Goal: Task Accomplishment & Management: Use online tool/utility

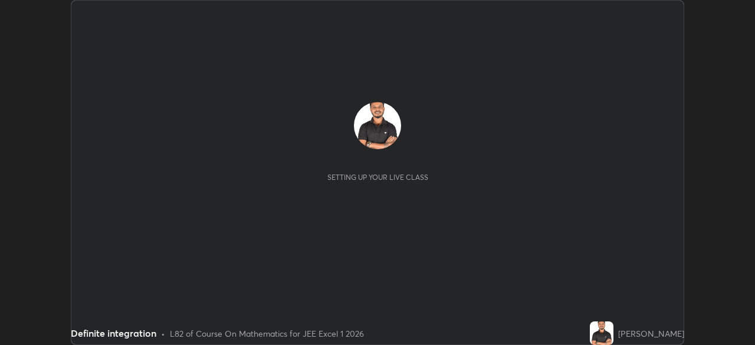
scroll to position [345, 755]
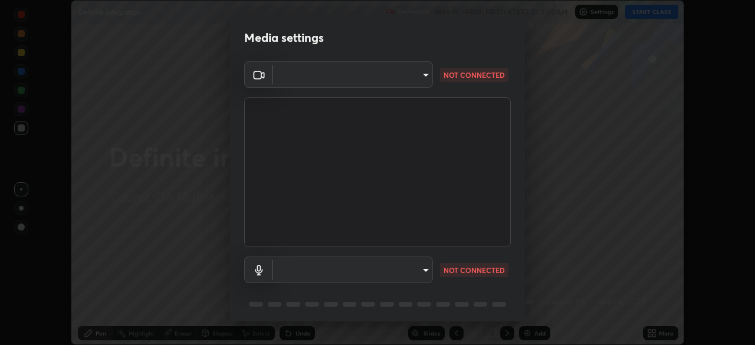
type input "05e465ff83a2709560b00517cc20afcec0d8c6759013130505a18faaf77a7109"
click at [423, 272] on body "Erase all Definite integration Recording WAS SCHEDULED TO START AT 7:30 AM Sett…" at bounding box center [377, 172] width 755 height 345
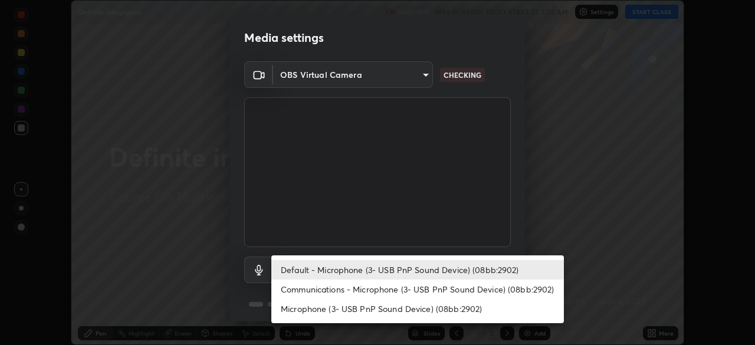
click at [452, 294] on li "Communications - Microphone (3- USB PnP Sound Device) (08bb:2902)" at bounding box center [417, 288] width 292 height 19
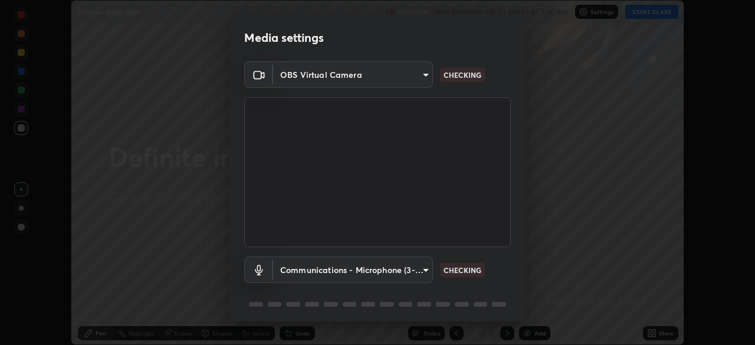
type input "communications"
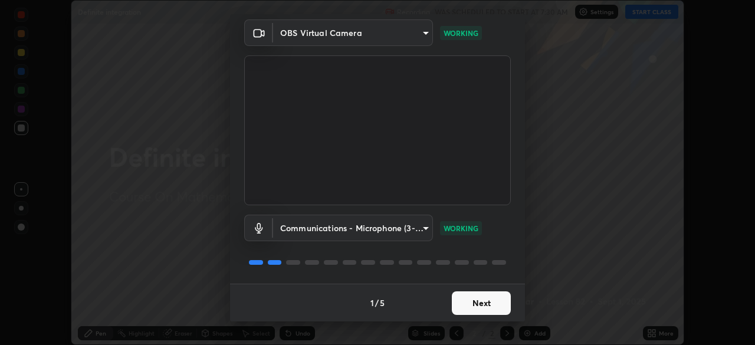
click at [485, 304] on button "Next" at bounding box center [481, 303] width 59 height 24
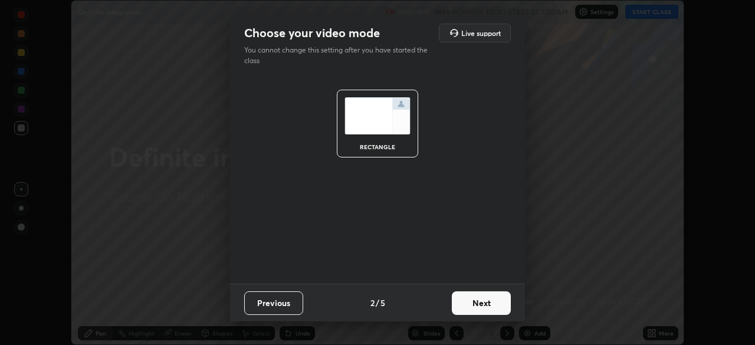
click at [488, 305] on button "Next" at bounding box center [481, 303] width 59 height 24
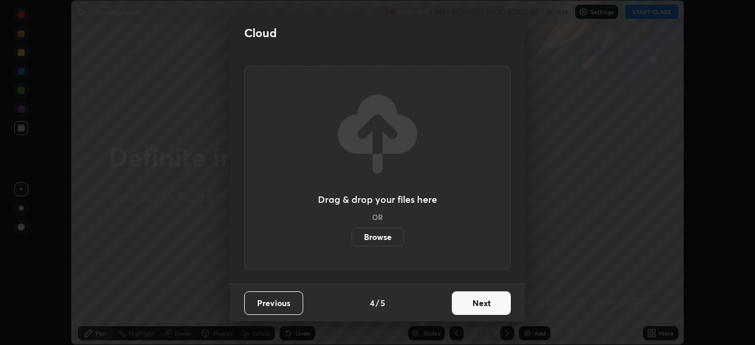
click at [484, 313] on button "Next" at bounding box center [481, 303] width 59 height 24
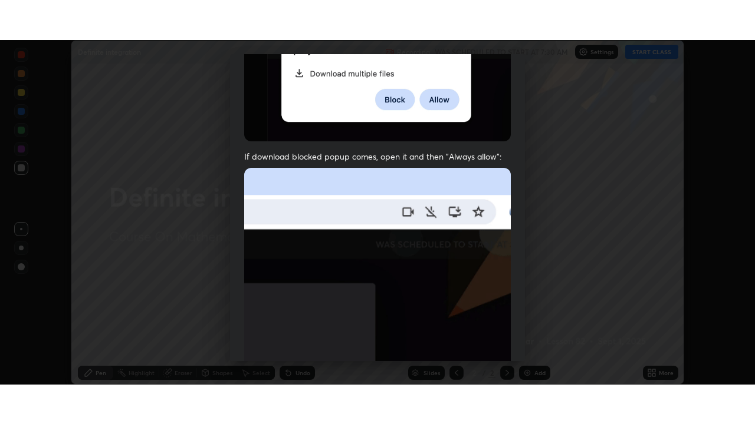
scroll to position [282, 0]
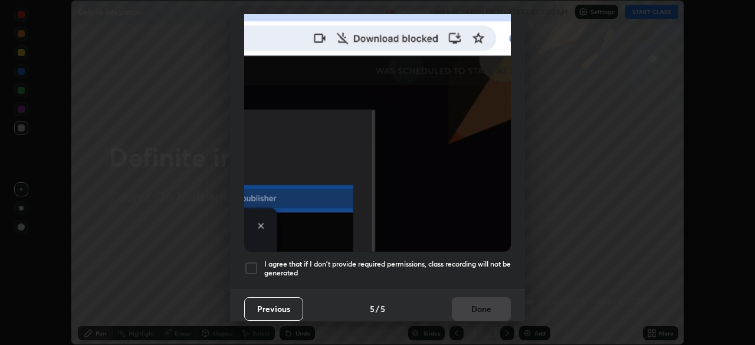
click at [486, 261] on h5 "I agree that if I don't provide required permissions, class recording will not …" at bounding box center [387, 268] width 246 height 18
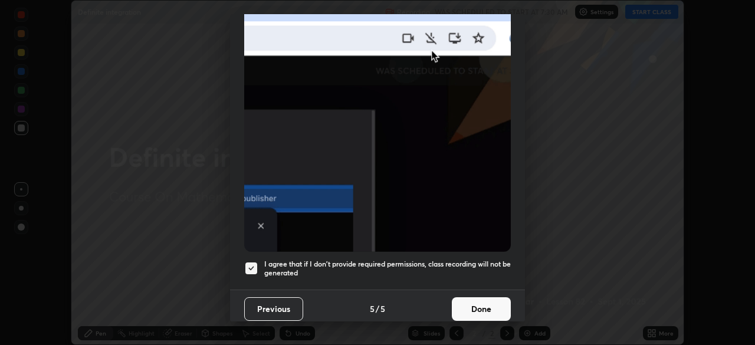
click at [488, 305] on button "Done" at bounding box center [481, 309] width 59 height 24
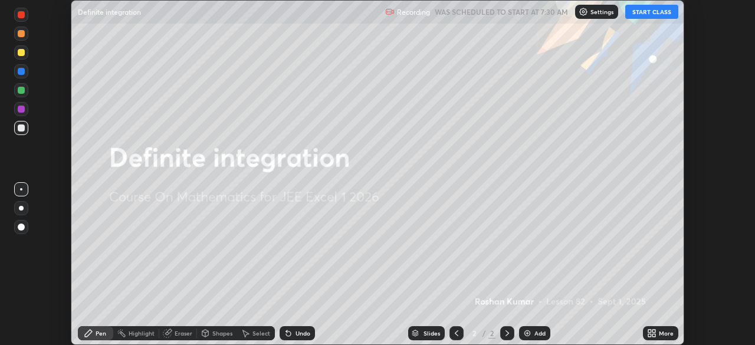
click at [654, 14] on button "START CLASS" at bounding box center [651, 12] width 53 height 14
click at [651, 332] on icon at bounding box center [649, 331] width 3 height 3
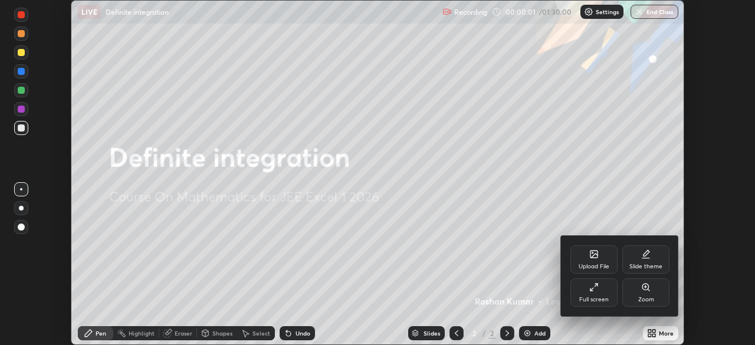
click at [595, 291] on icon at bounding box center [593, 286] width 9 height 9
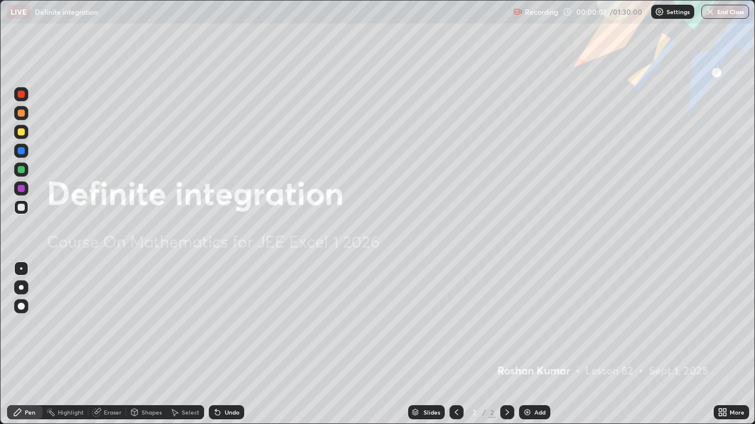
scroll to position [424, 755]
click at [526, 344] on img at bounding box center [526, 412] width 9 height 9
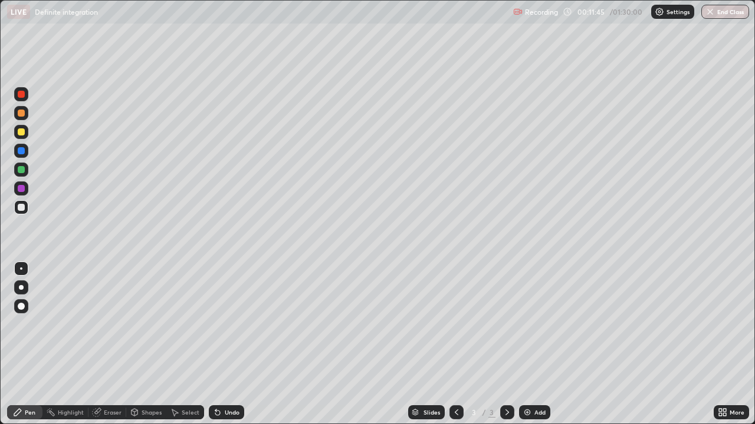
click at [19, 133] on div at bounding box center [21, 132] width 7 height 7
click at [21, 307] on div at bounding box center [21, 306] width 7 height 7
click at [22, 210] on div at bounding box center [21, 207] width 7 height 7
click at [23, 153] on div at bounding box center [21, 150] width 7 height 7
click at [22, 169] on div at bounding box center [21, 169] width 7 height 7
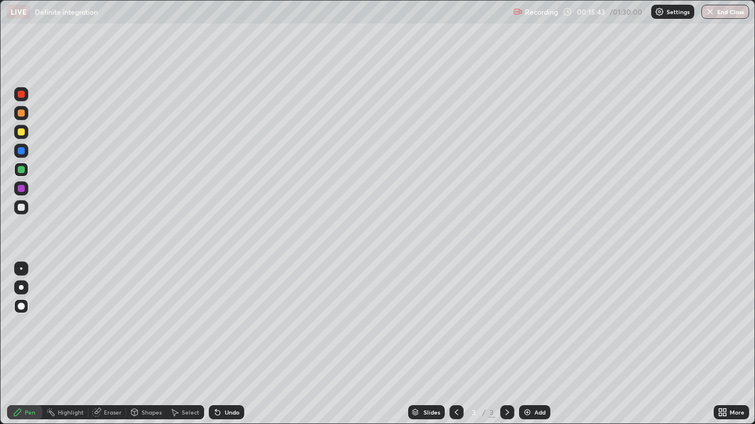
click at [527, 344] on img at bounding box center [526, 412] width 9 height 9
click at [22, 207] on div at bounding box center [21, 207] width 7 height 7
click at [20, 173] on div at bounding box center [21, 169] width 7 height 7
click at [22, 134] on div at bounding box center [21, 132] width 7 height 7
click at [19, 190] on div at bounding box center [21, 188] width 7 height 7
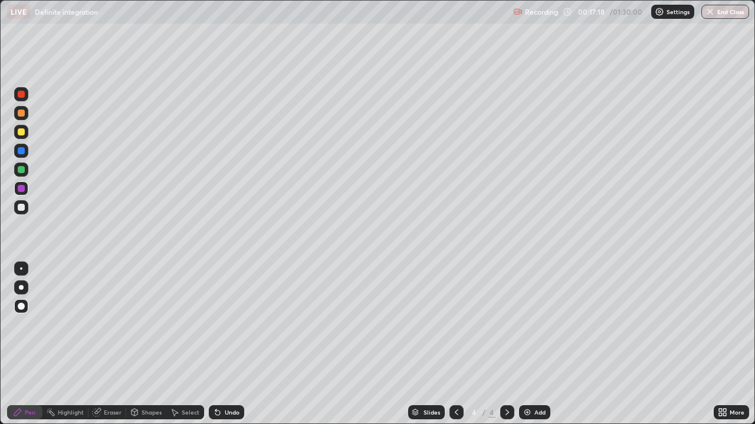
click at [23, 133] on div at bounding box center [21, 132] width 7 height 7
click at [20, 95] on div at bounding box center [21, 94] width 7 height 7
click at [21, 190] on div at bounding box center [21, 188] width 7 height 7
click at [21, 209] on div at bounding box center [21, 207] width 7 height 7
click at [526, 344] on img at bounding box center [526, 412] width 9 height 9
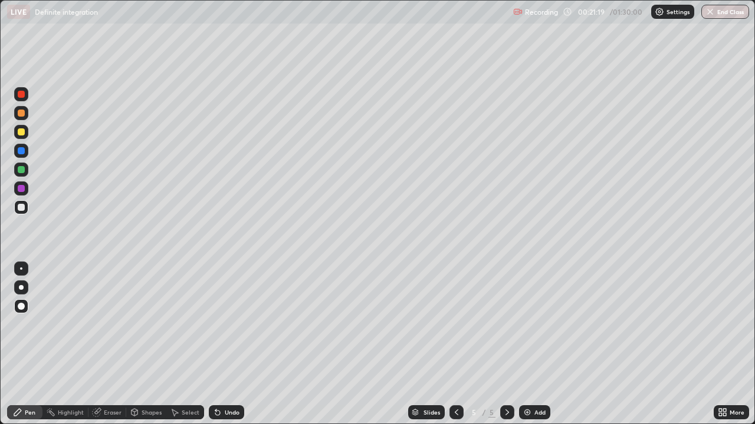
click at [22, 173] on div at bounding box center [21, 169] width 7 height 7
click at [21, 190] on div at bounding box center [21, 188] width 7 height 7
click at [113, 344] on div "Eraser" at bounding box center [113, 413] width 18 height 6
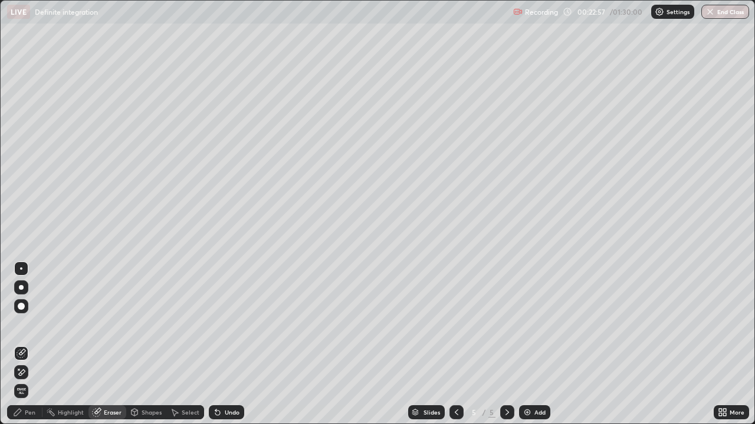
click at [35, 344] on div "Pen" at bounding box center [24, 413] width 35 height 14
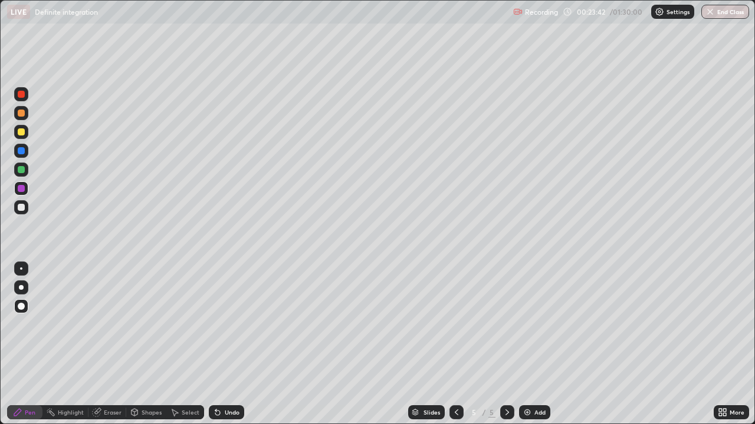
click at [455, 344] on icon at bounding box center [456, 412] width 9 height 9
click at [504, 344] on icon at bounding box center [506, 412] width 9 height 9
click at [21, 208] on div at bounding box center [21, 207] width 7 height 7
click at [110, 344] on div "Eraser" at bounding box center [113, 413] width 18 height 6
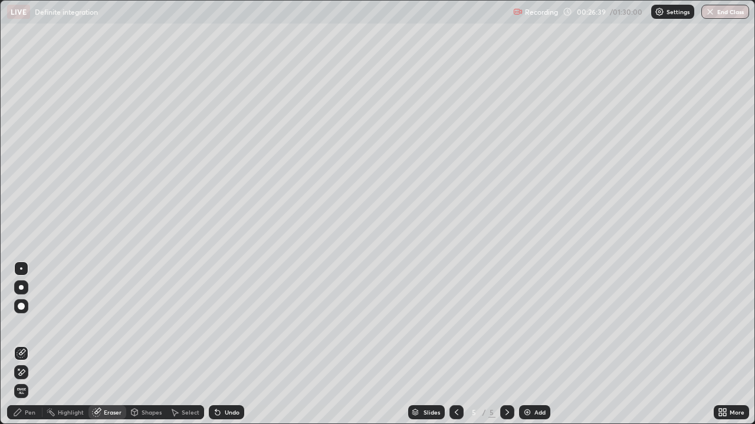
click at [30, 344] on div "Pen" at bounding box center [30, 413] width 11 height 6
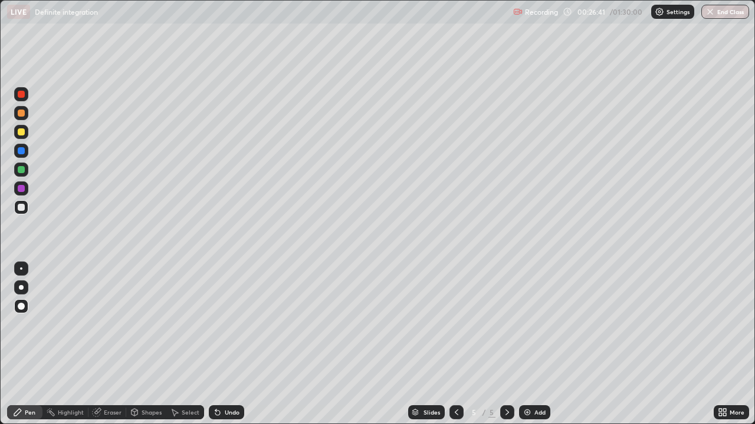
click at [21, 113] on div at bounding box center [21, 113] width 7 height 7
click at [19, 190] on div at bounding box center [21, 188] width 7 height 7
click at [525, 344] on img at bounding box center [526, 412] width 9 height 9
click at [455, 344] on icon at bounding box center [456, 412] width 9 height 9
click at [505, 344] on icon at bounding box center [506, 412] width 9 height 9
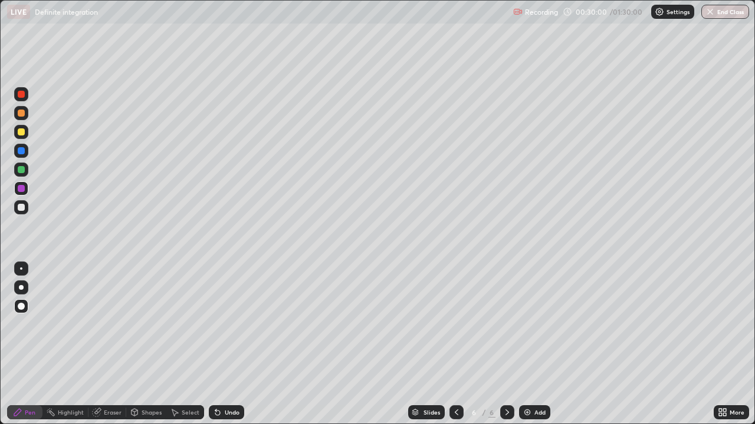
click at [454, 344] on icon at bounding box center [456, 413] width 4 height 6
click at [507, 344] on icon at bounding box center [507, 413] width 4 height 6
click at [456, 344] on icon at bounding box center [456, 412] width 9 height 9
click at [507, 344] on icon at bounding box center [506, 412] width 9 height 9
click at [21, 114] on div at bounding box center [21, 113] width 7 height 7
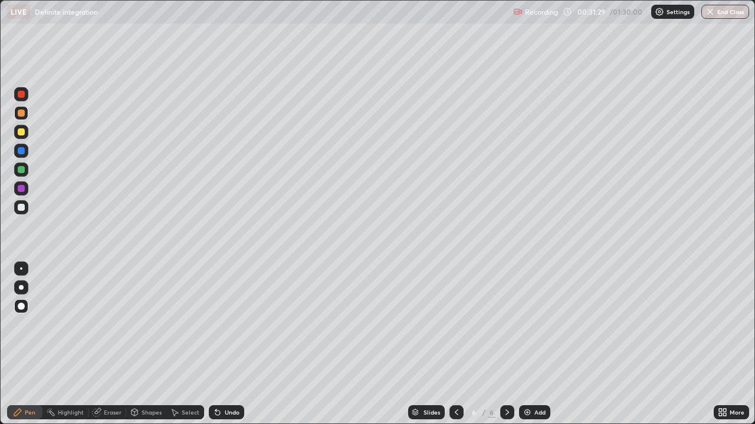
click at [454, 344] on icon at bounding box center [456, 412] width 9 height 9
click at [108, 344] on div "Eraser" at bounding box center [113, 413] width 18 height 6
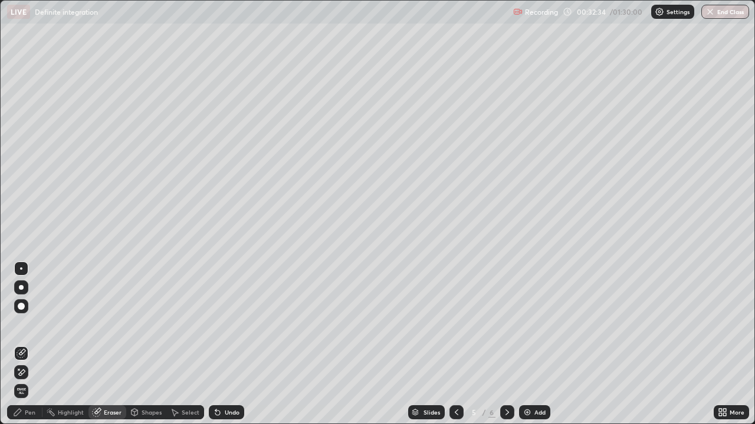
click at [28, 344] on div "Pen" at bounding box center [30, 413] width 11 height 6
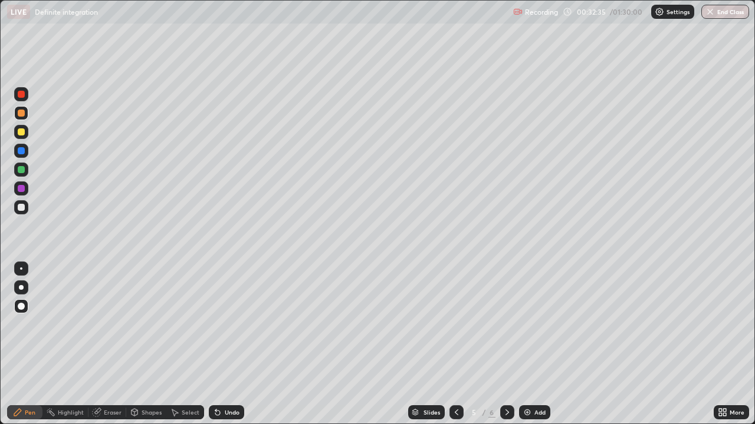
click at [21, 172] on div at bounding box center [21, 169] width 7 height 7
click at [110, 344] on div "Eraser" at bounding box center [113, 413] width 18 height 6
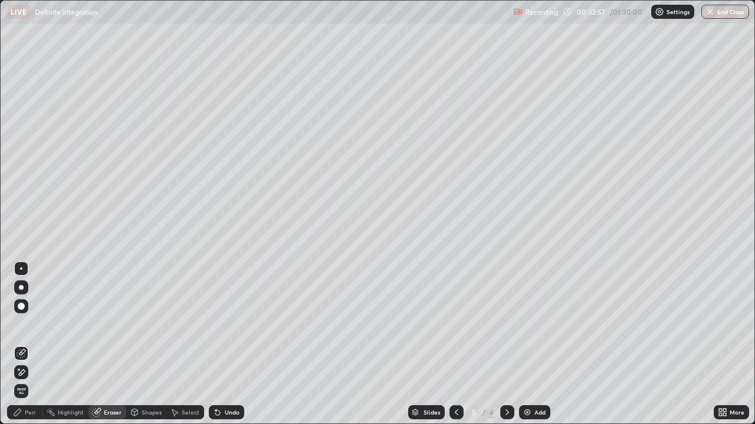
click at [28, 344] on div "Pen" at bounding box center [30, 413] width 11 height 6
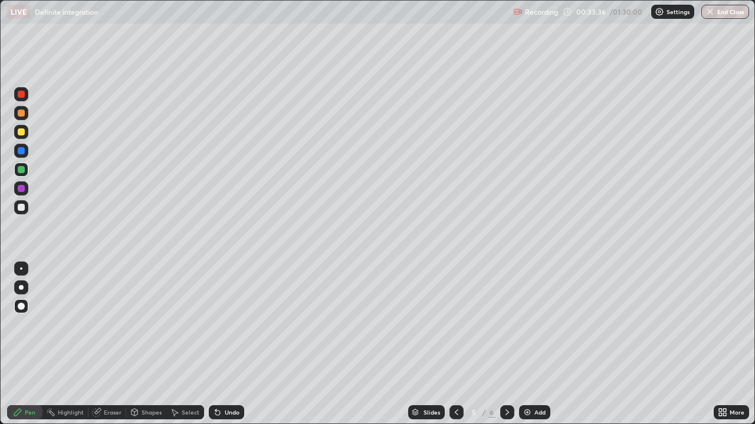
click at [110, 344] on div "Eraser" at bounding box center [113, 413] width 18 height 6
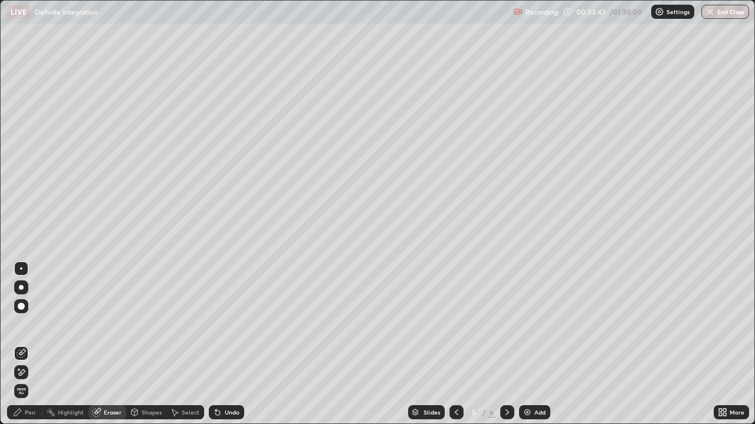
click at [35, 344] on div "Pen" at bounding box center [24, 413] width 35 height 14
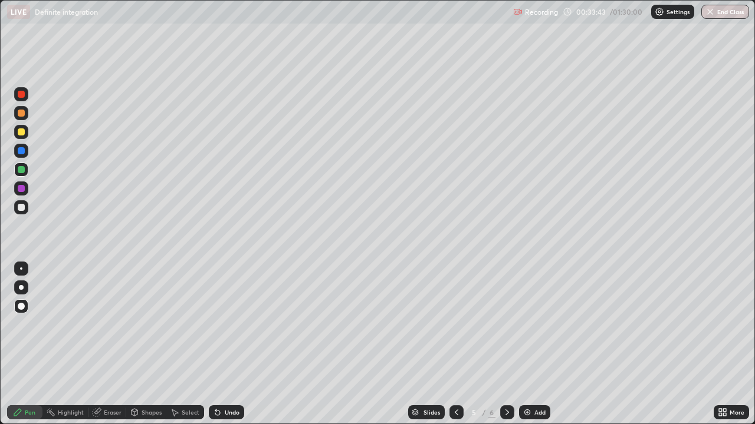
click at [22, 170] on div at bounding box center [21, 169] width 7 height 7
click at [506, 344] on icon at bounding box center [506, 412] width 9 height 9
click at [20, 210] on div at bounding box center [21, 207] width 7 height 7
click at [22, 149] on div at bounding box center [21, 150] width 7 height 7
click at [455, 344] on icon at bounding box center [456, 412] width 9 height 9
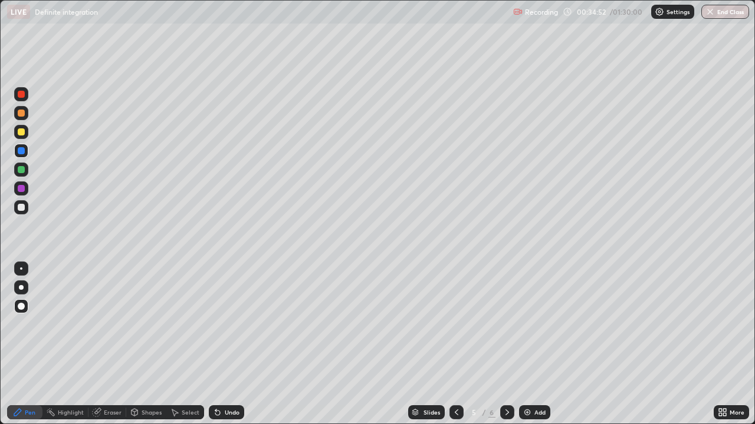
click at [506, 344] on icon at bounding box center [506, 412] width 9 height 9
click at [454, 344] on icon at bounding box center [456, 412] width 9 height 9
click at [507, 344] on icon at bounding box center [506, 412] width 9 height 9
click at [455, 344] on icon at bounding box center [456, 412] width 9 height 9
click at [505, 344] on icon at bounding box center [506, 412] width 9 height 9
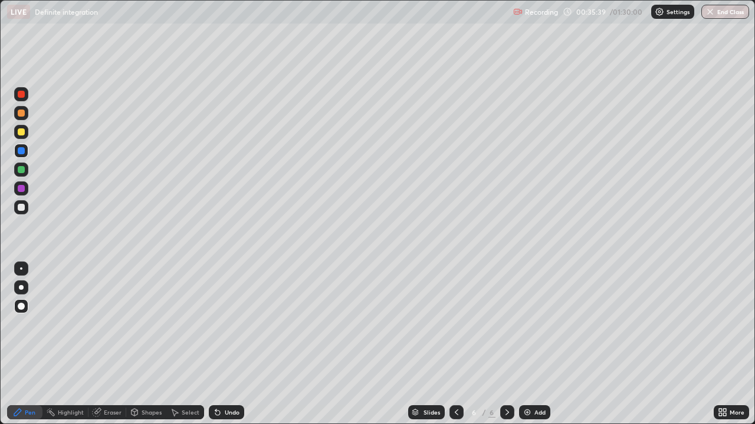
click at [456, 344] on icon at bounding box center [456, 413] width 4 height 6
click at [455, 344] on icon at bounding box center [456, 413] width 4 height 6
click at [505, 344] on icon at bounding box center [506, 412] width 9 height 9
click at [506, 344] on icon at bounding box center [506, 412] width 9 height 9
click at [22, 206] on div at bounding box center [21, 207] width 7 height 7
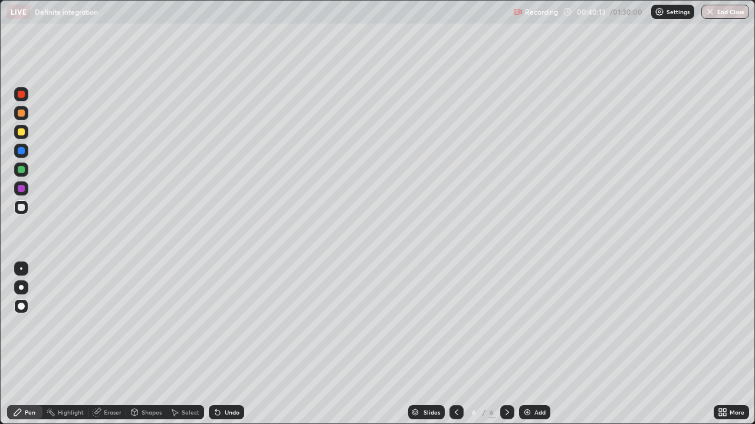
click at [454, 344] on icon at bounding box center [456, 413] width 4 height 6
click at [506, 344] on icon at bounding box center [506, 412] width 9 height 9
click at [17, 174] on div at bounding box center [21, 170] width 14 height 14
click at [525, 344] on img at bounding box center [526, 412] width 9 height 9
click at [455, 344] on icon at bounding box center [456, 412] width 9 height 9
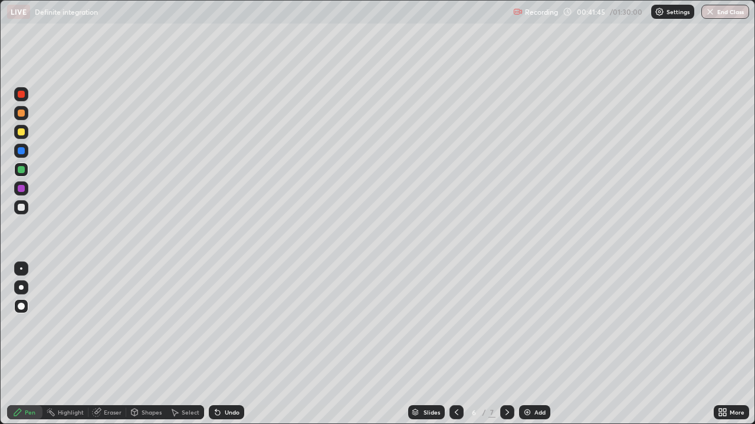
click at [506, 344] on icon at bounding box center [506, 412] width 9 height 9
click at [456, 344] on icon at bounding box center [456, 412] width 9 height 9
click at [510, 344] on div at bounding box center [507, 413] width 14 height 14
click at [454, 344] on icon at bounding box center [456, 412] width 9 height 9
click at [506, 344] on icon at bounding box center [506, 412] width 9 height 9
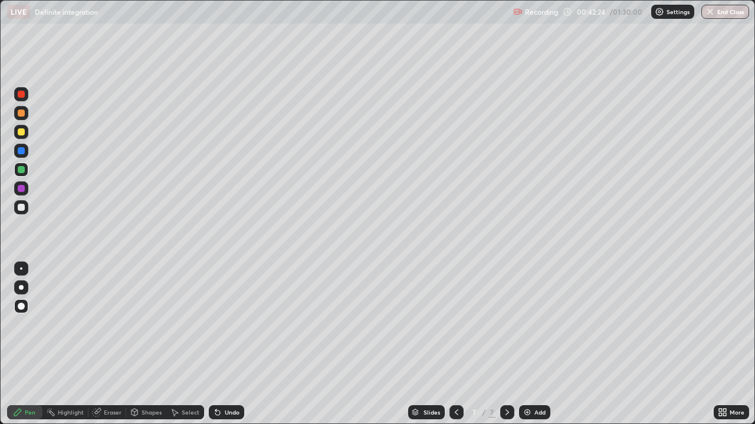
click at [21, 133] on div at bounding box center [21, 132] width 7 height 7
click at [116, 344] on div "Eraser" at bounding box center [107, 413] width 38 height 14
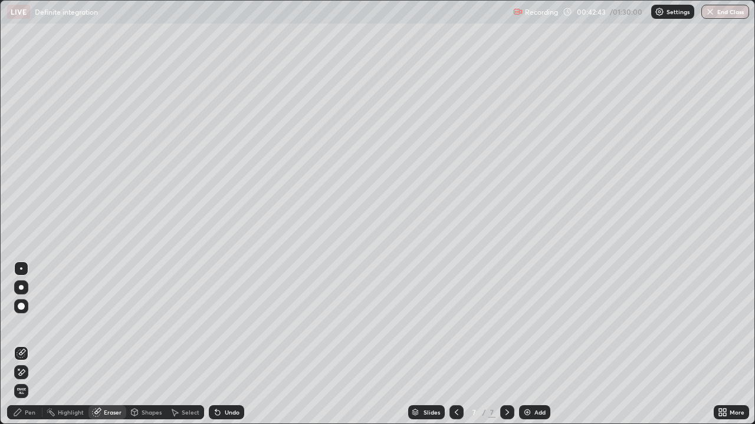
click at [31, 344] on div "Pen" at bounding box center [30, 413] width 11 height 6
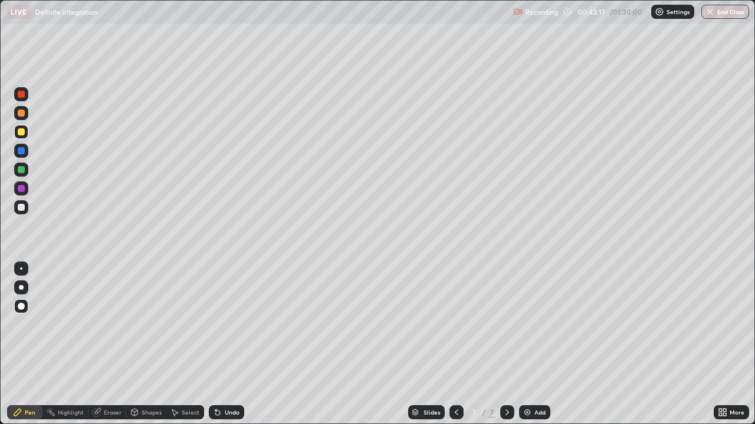
click at [20, 188] on div at bounding box center [21, 188] width 7 height 7
click at [453, 344] on icon at bounding box center [456, 412] width 9 height 9
click at [455, 344] on icon at bounding box center [456, 412] width 9 height 9
click at [456, 344] on icon at bounding box center [456, 413] width 4 height 6
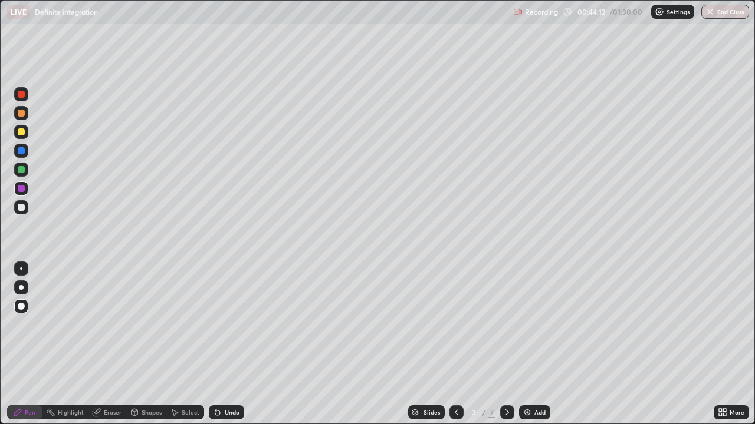
click at [506, 344] on icon at bounding box center [506, 412] width 9 height 9
click at [507, 344] on icon at bounding box center [506, 412] width 9 height 9
click at [506, 344] on div at bounding box center [507, 413] width 14 height 14
click at [452, 344] on icon at bounding box center [456, 412] width 9 height 9
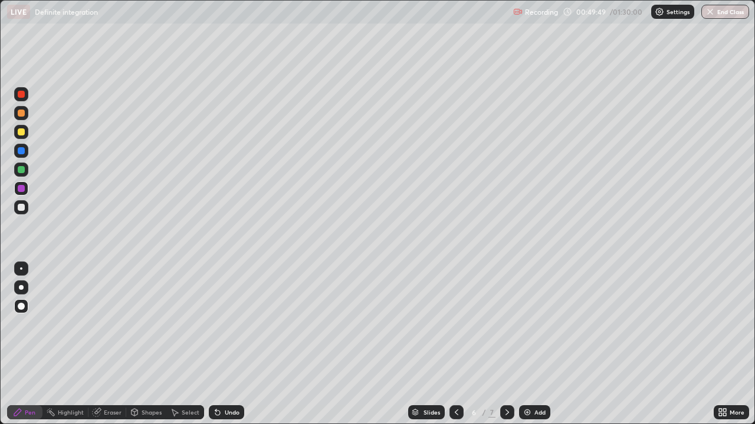
click at [454, 344] on icon at bounding box center [456, 412] width 9 height 9
click at [455, 344] on icon at bounding box center [456, 412] width 9 height 9
click at [506, 344] on icon at bounding box center [507, 413] width 4 height 6
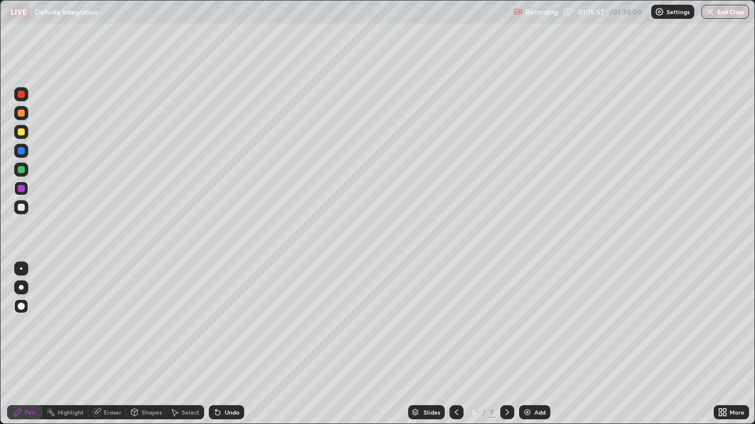
click at [505, 344] on icon at bounding box center [507, 413] width 4 height 6
click at [505, 344] on icon at bounding box center [506, 412] width 9 height 9
click at [525, 344] on img at bounding box center [526, 412] width 9 height 9
click at [19, 95] on div at bounding box center [21, 94] width 7 height 7
click at [21, 133] on div at bounding box center [21, 132] width 7 height 7
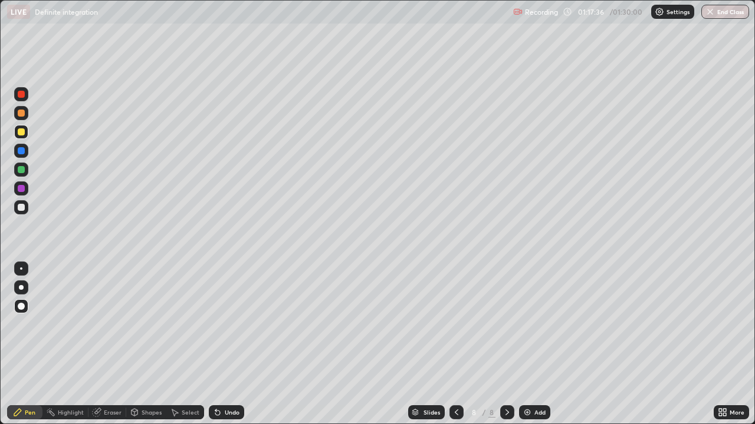
click at [22, 190] on div at bounding box center [21, 188] width 7 height 7
click at [19, 190] on div at bounding box center [21, 188] width 7 height 7
click at [455, 344] on icon at bounding box center [456, 412] width 9 height 9
click at [723, 14] on button "End Class" at bounding box center [725, 12] width 47 height 14
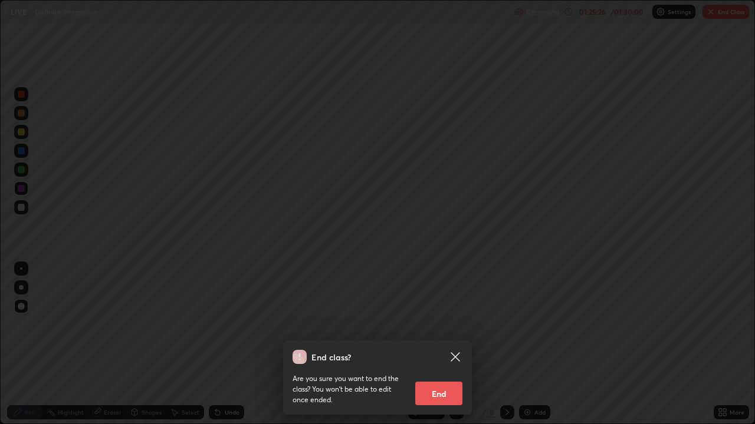
click at [434, 344] on button "End" at bounding box center [438, 394] width 47 height 24
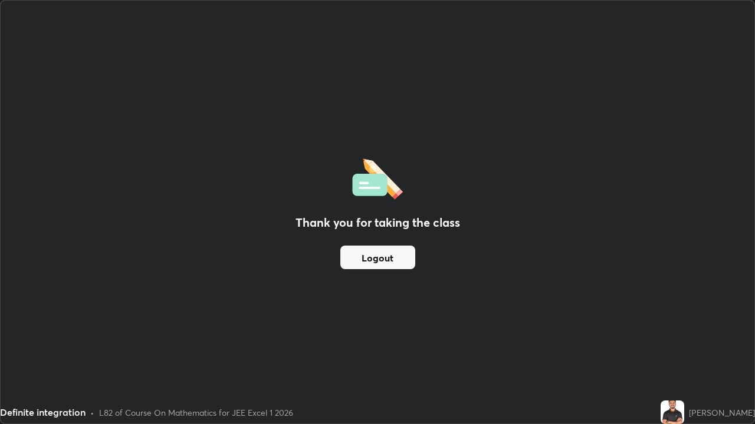
click at [372, 261] on button "Logout" at bounding box center [377, 258] width 75 height 24
